Goal: Check status: Check status

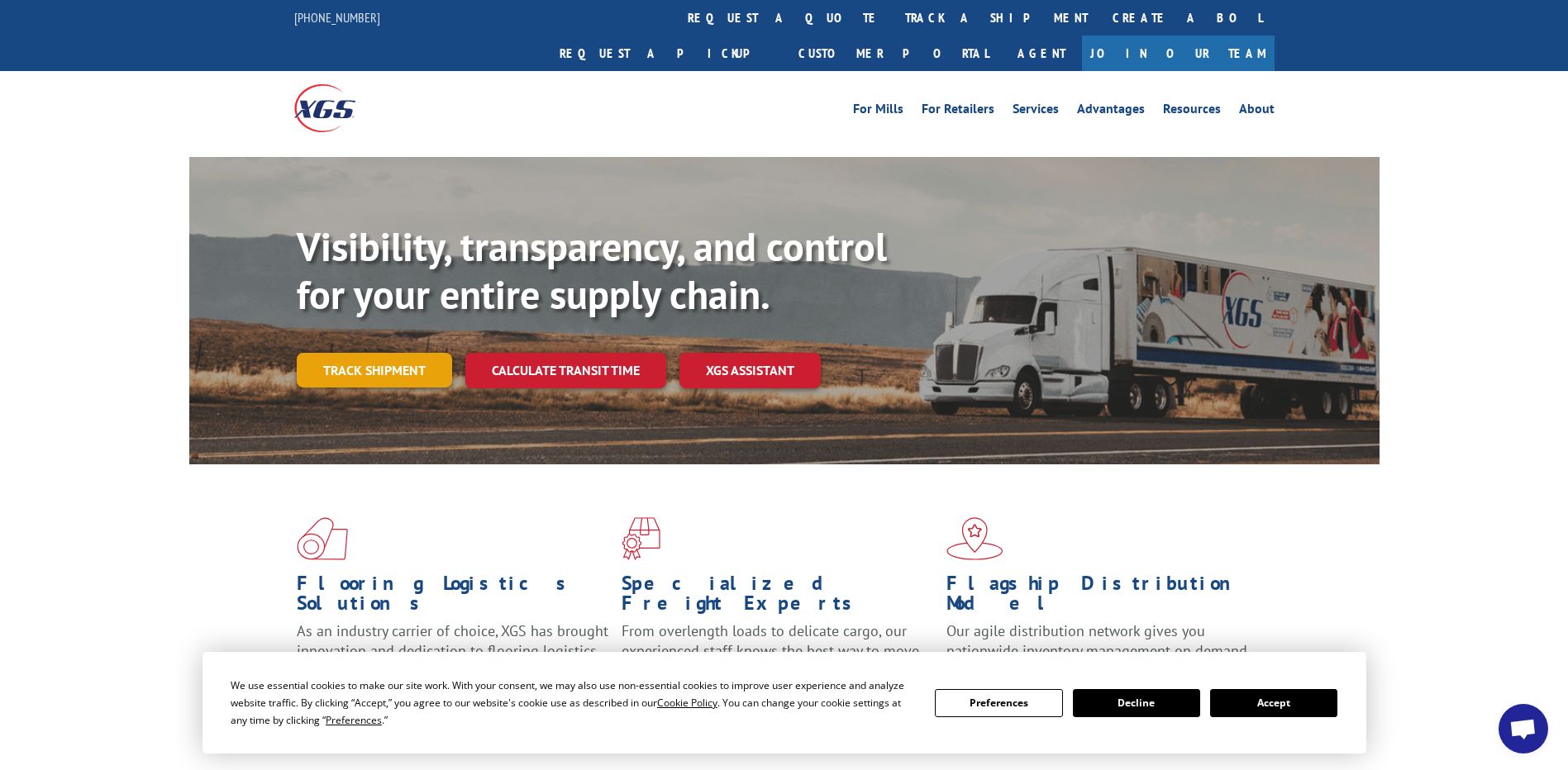
click at [369, 352] on link "Track shipment" at bounding box center [374, 369] width 156 height 34
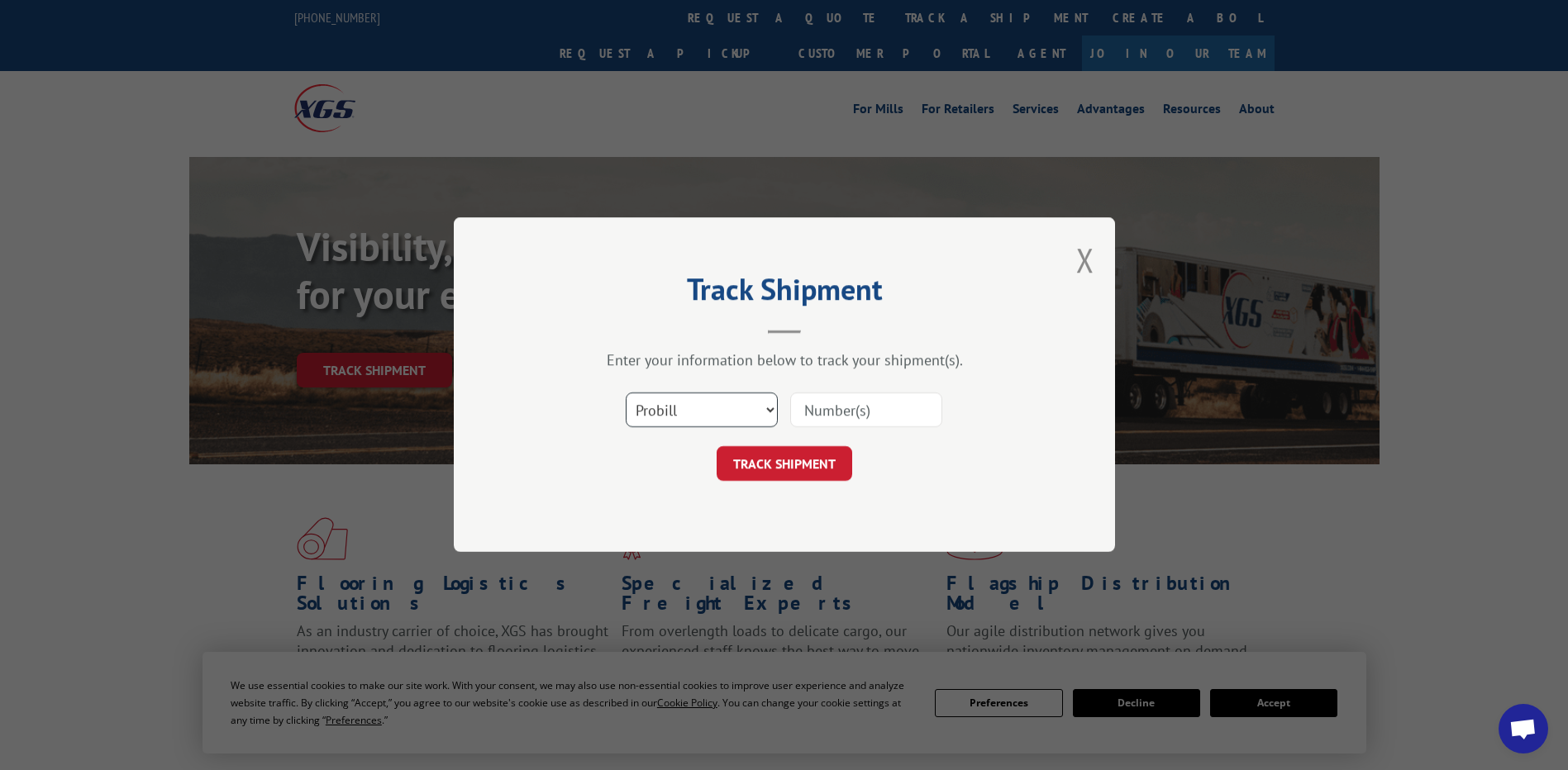
click at [724, 418] on select "Select category... Probill BOL PO" at bounding box center [701, 410] width 152 height 34
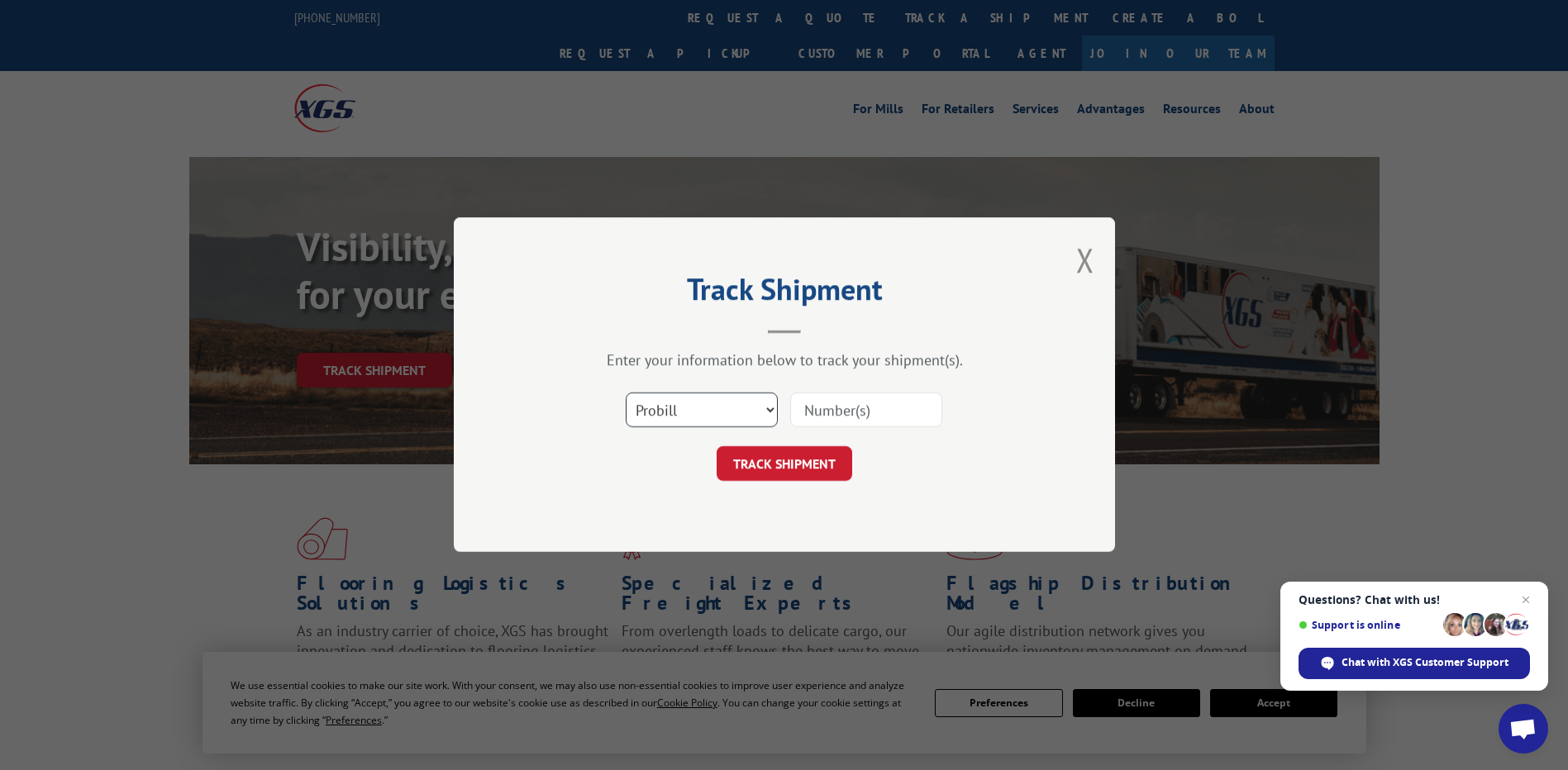
select select "bol"
click at [626, 394] on select "Select category... Probill BOL PO" at bounding box center [701, 410] width 152 height 34
click at [883, 402] on input at bounding box center [866, 410] width 152 height 34
paste input "17496627"
type input "17496627"
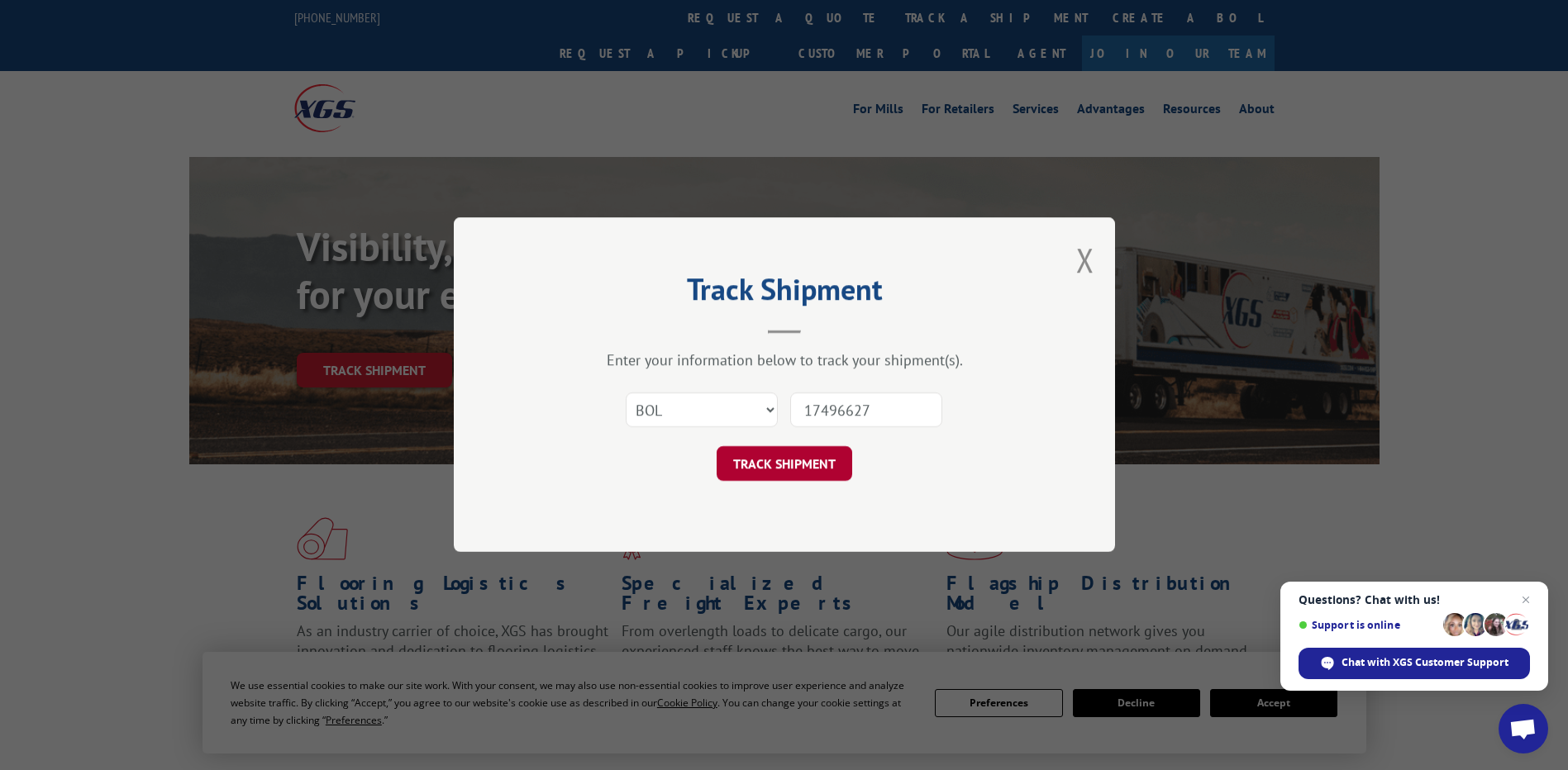
click at [802, 469] on button "TRACK SHIPMENT" at bounding box center [784, 464] width 135 height 34
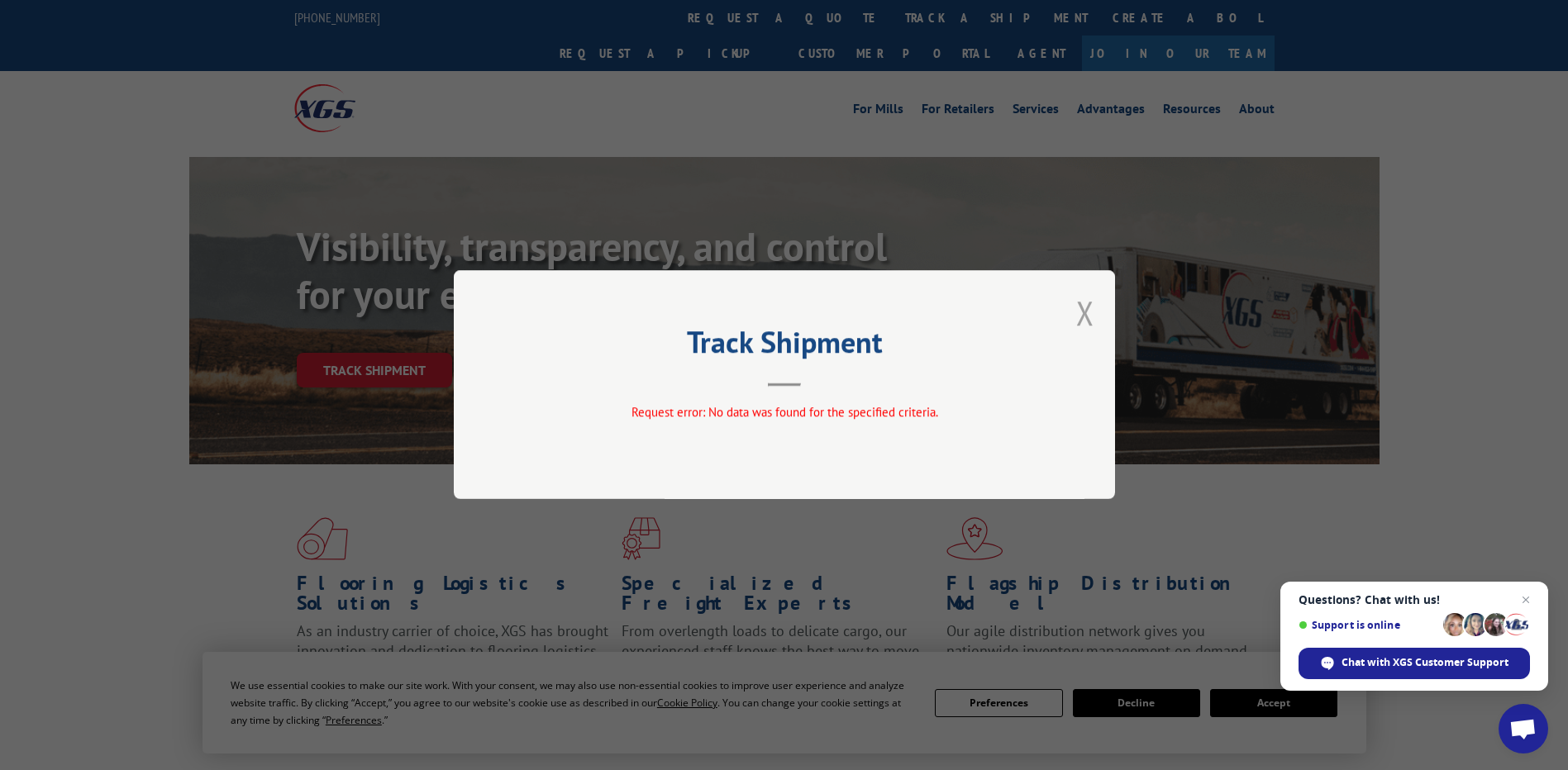
click at [1091, 316] on button "Close modal" at bounding box center [1085, 313] width 18 height 44
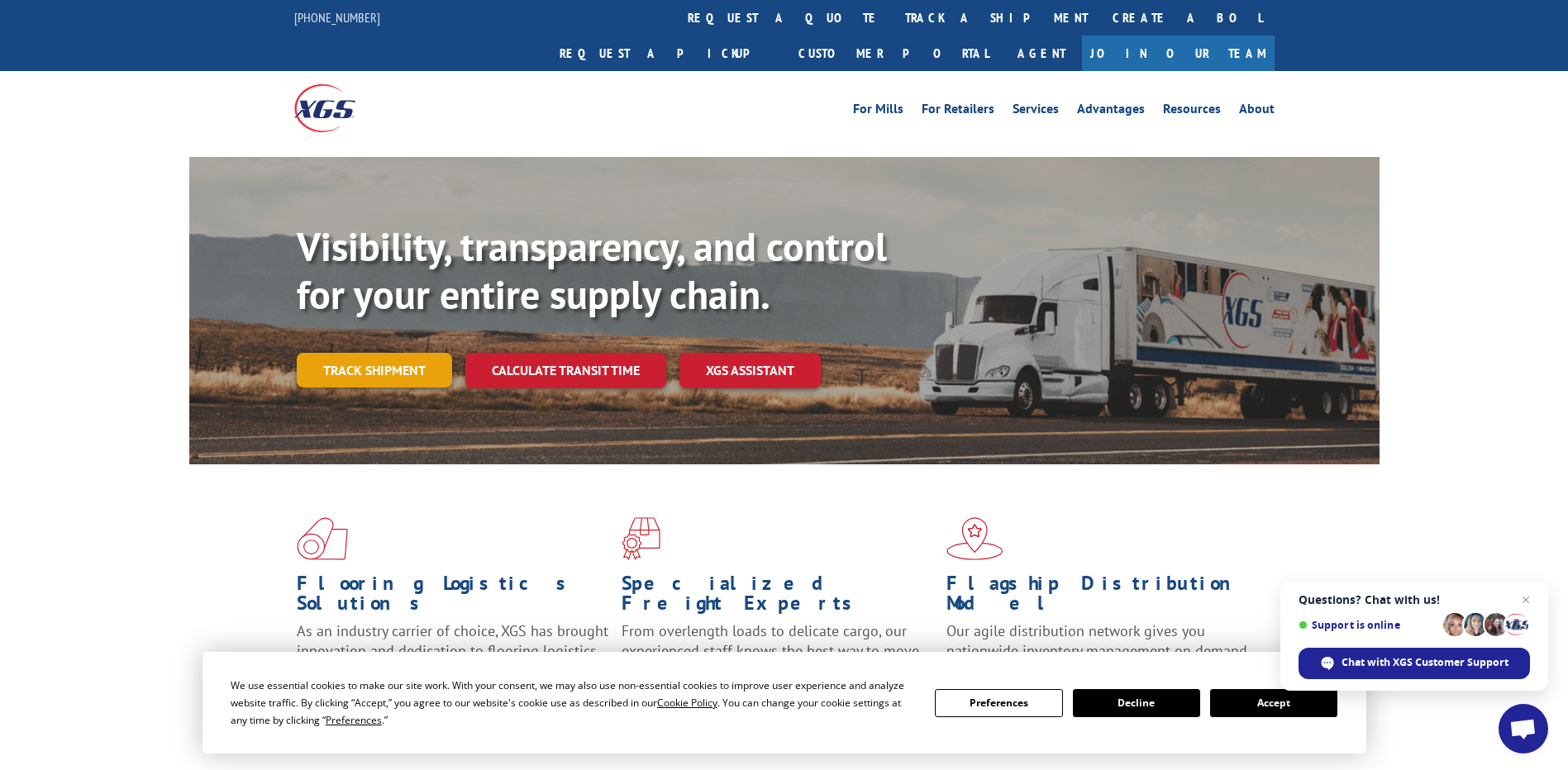
click at [378, 352] on link "Track shipment" at bounding box center [374, 369] width 156 height 34
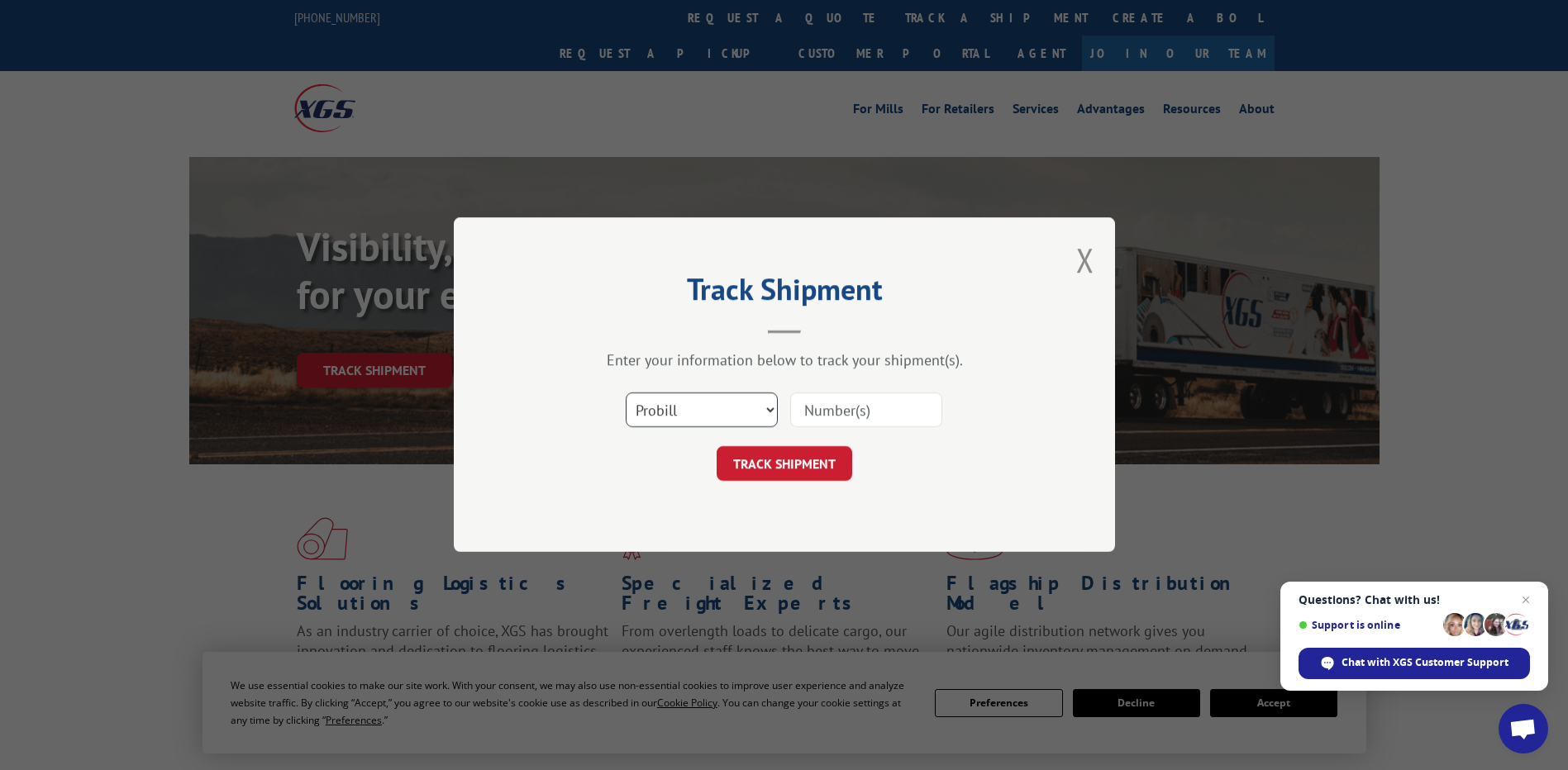
click at [728, 401] on select "Select category... Probill BOL PO" at bounding box center [701, 410] width 152 height 34
click at [626, 394] on select "Select category... Probill BOL PO" at bounding box center [701, 410] width 152 height 34
click at [852, 409] on input at bounding box center [866, 410] width 152 height 34
paste input "17496627"
type input "17496627"
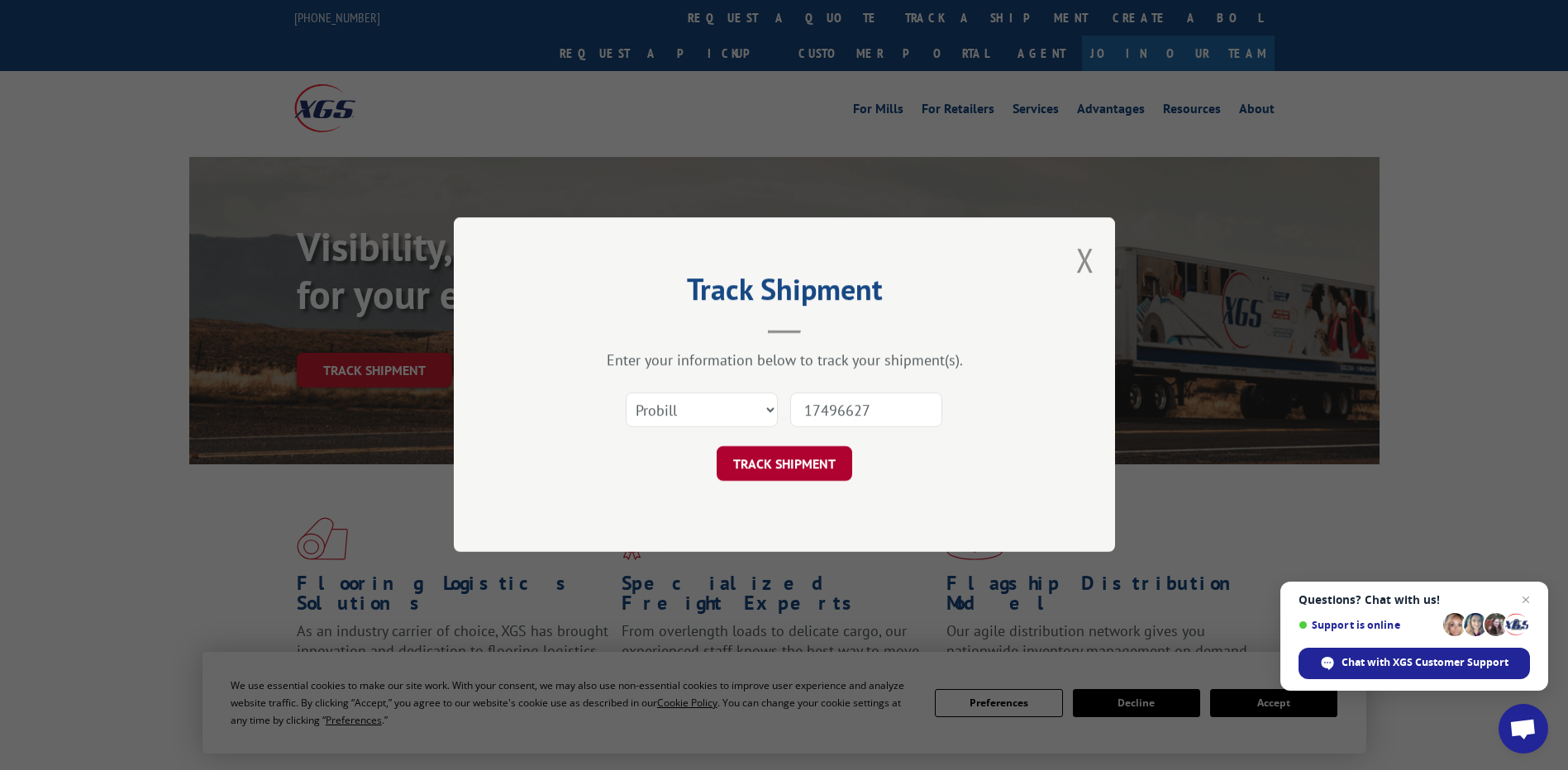
click at [759, 468] on button "TRACK SHIPMENT" at bounding box center [784, 464] width 135 height 34
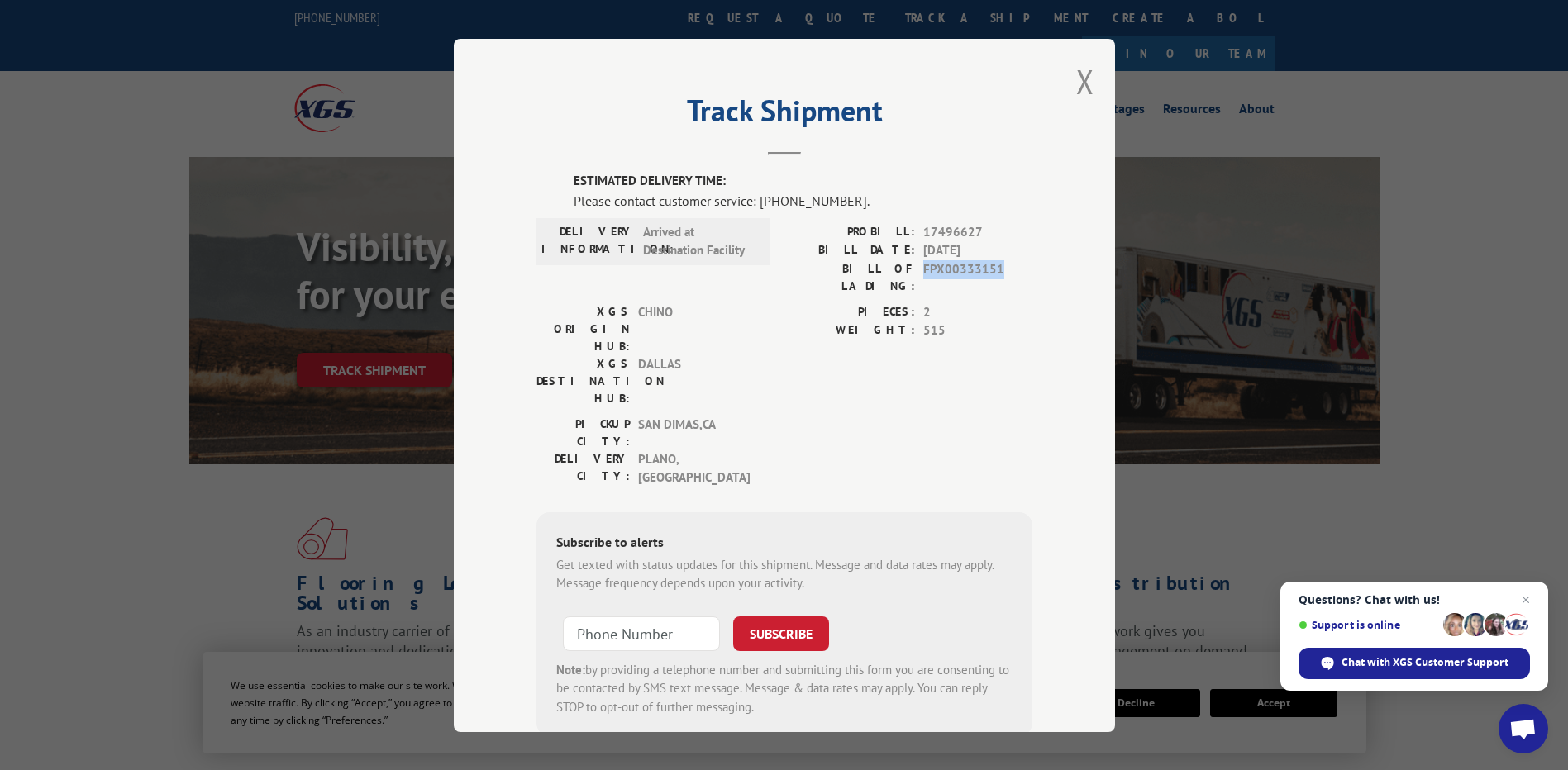
drag, startPoint x: 994, startPoint y: 269, endPoint x: 918, endPoint y: 273, distance: 76.1
click at [923, 273] on span "FPX00333151" at bounding box center [977, 276] width 109 height 34
copy span "FPX00333151"
click at [1084, 87] on button "Close modal" at bounding box center [1085, 82] width 18 height 44
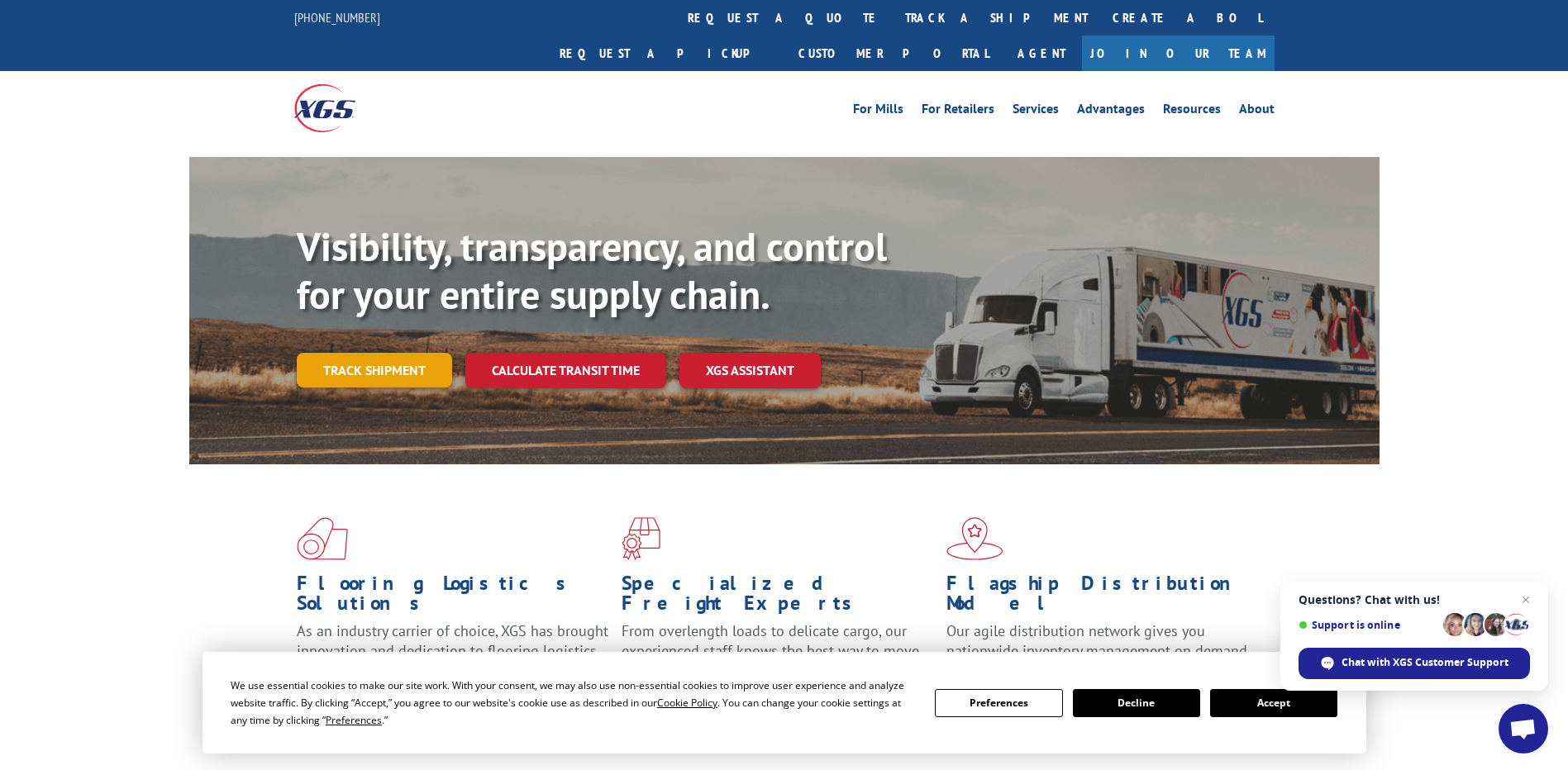
click at [391, 352] on link "Track shipment" at bounding box center [374, 369] width 156 height 34
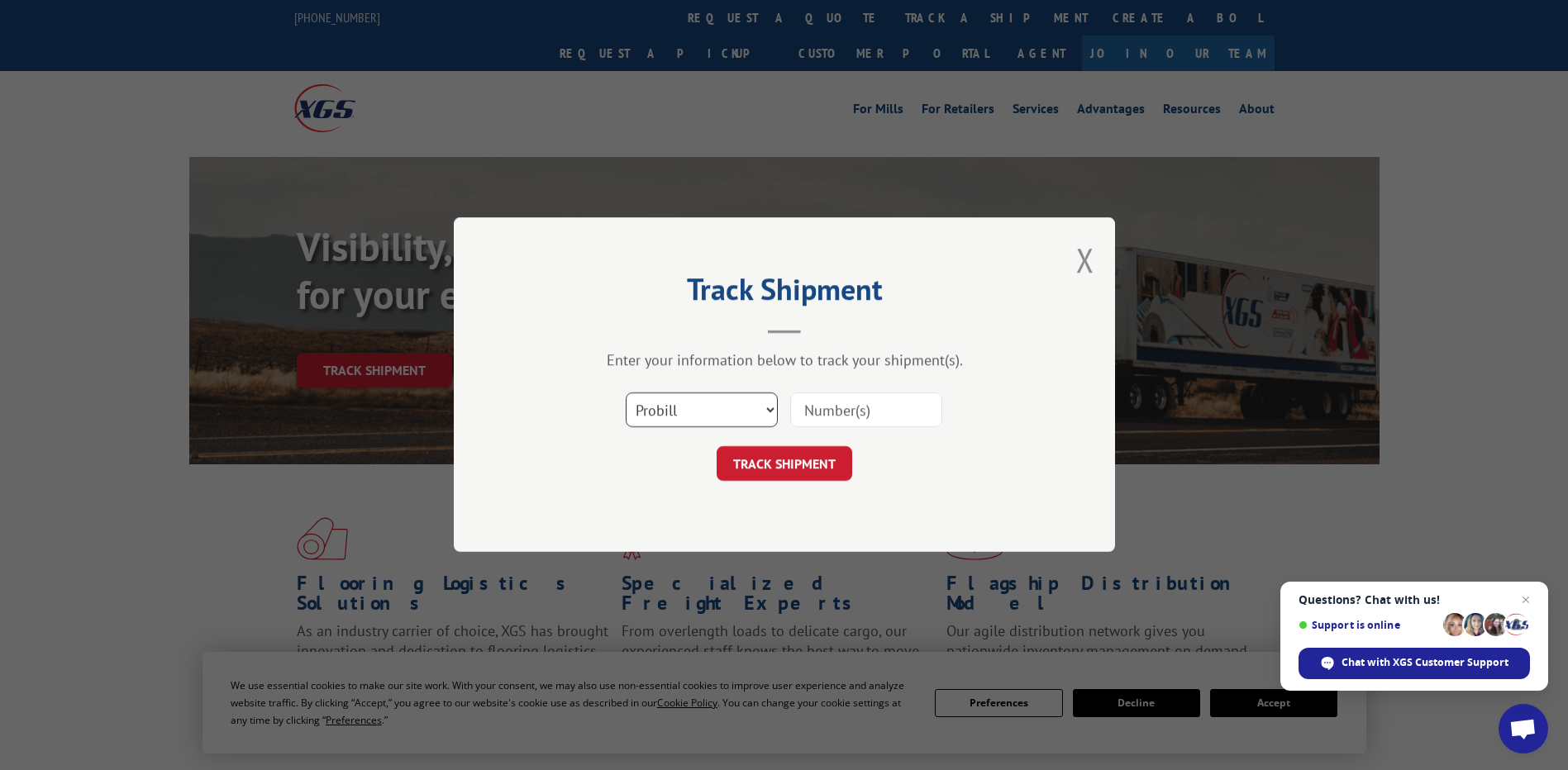
click at [646, 394] on select "Select category... Probill BOL PO" at bounding box center [701, 410] width 152 height 34
select select "bol"
click at [626, 394] on select "Select category... Probill BOL PO" at bounding box center [701, 410] width 152 height 34
click at [837, 421] on input at bounding box center [866, 410] width 152 height 34
paste input "FPX00333151"
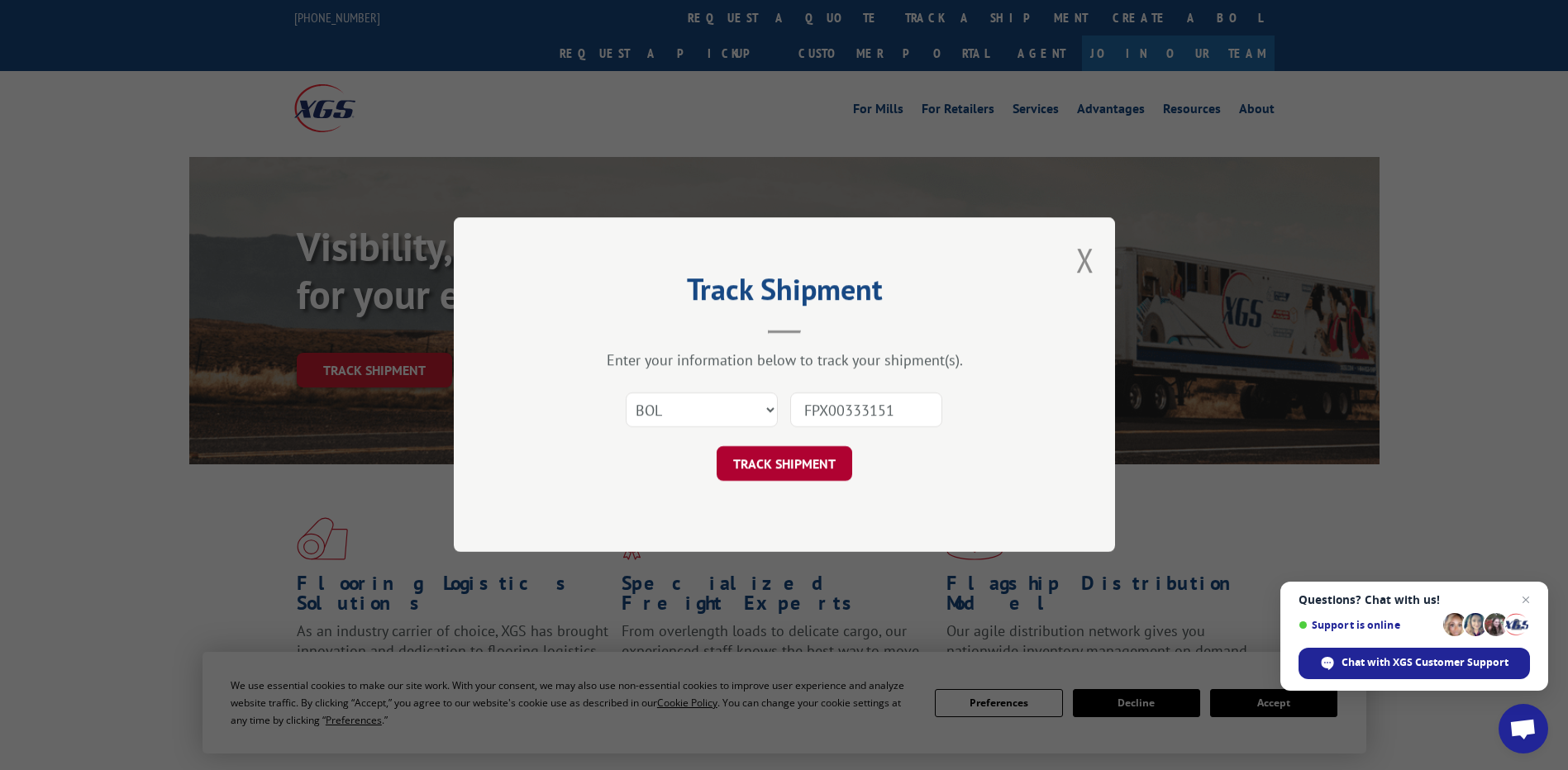
type input "FPX00333151"
click at [753, 473] on button "TRACK SHIPMENT" at bounding box center [784, 464] width 135 height 34
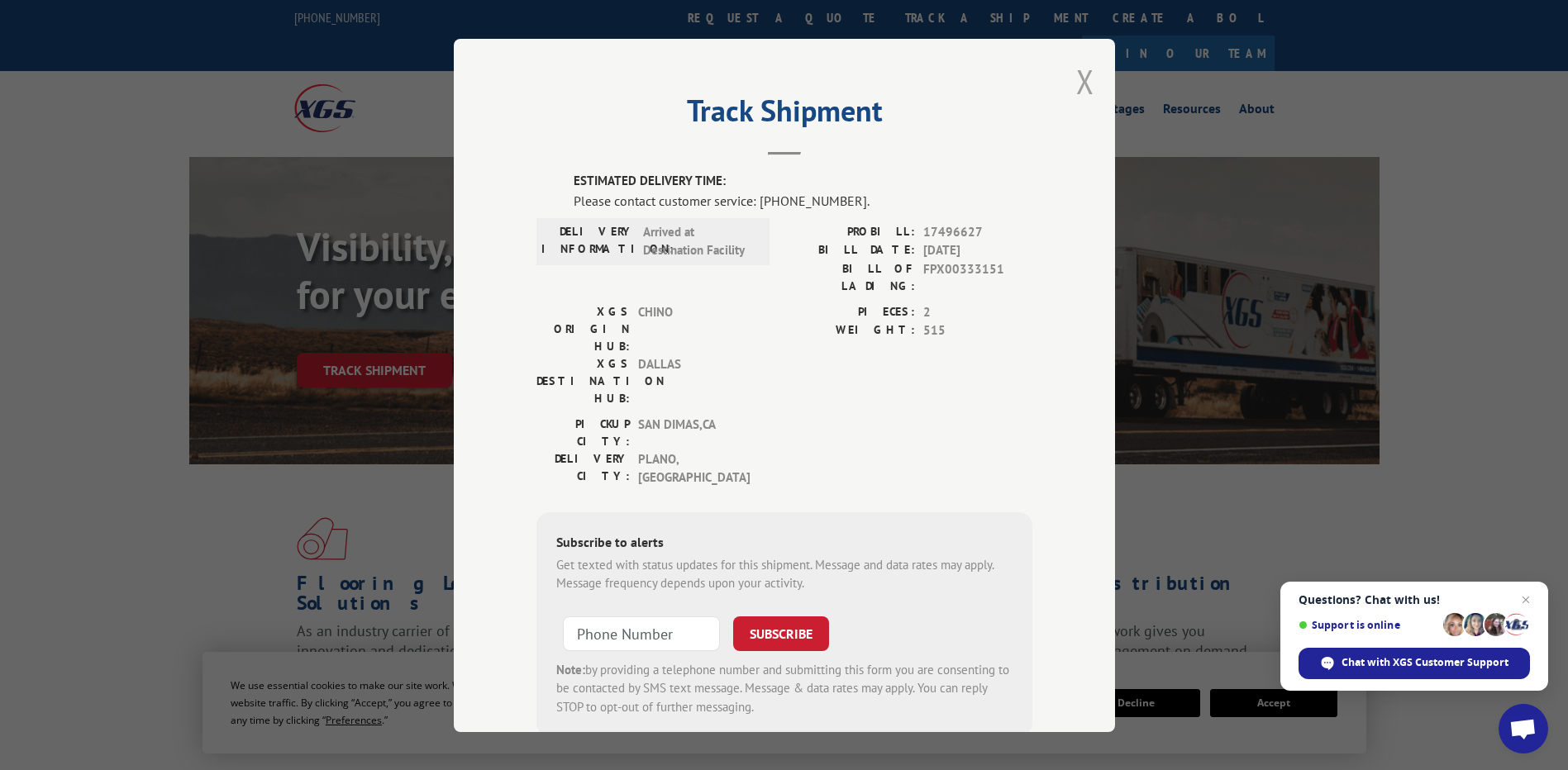
click at [1081, 88] on button "Close modal" at bounding box center [1085, 82] width 18 height 44
